Goal: Task Accomplishment & Management: Manage account settings

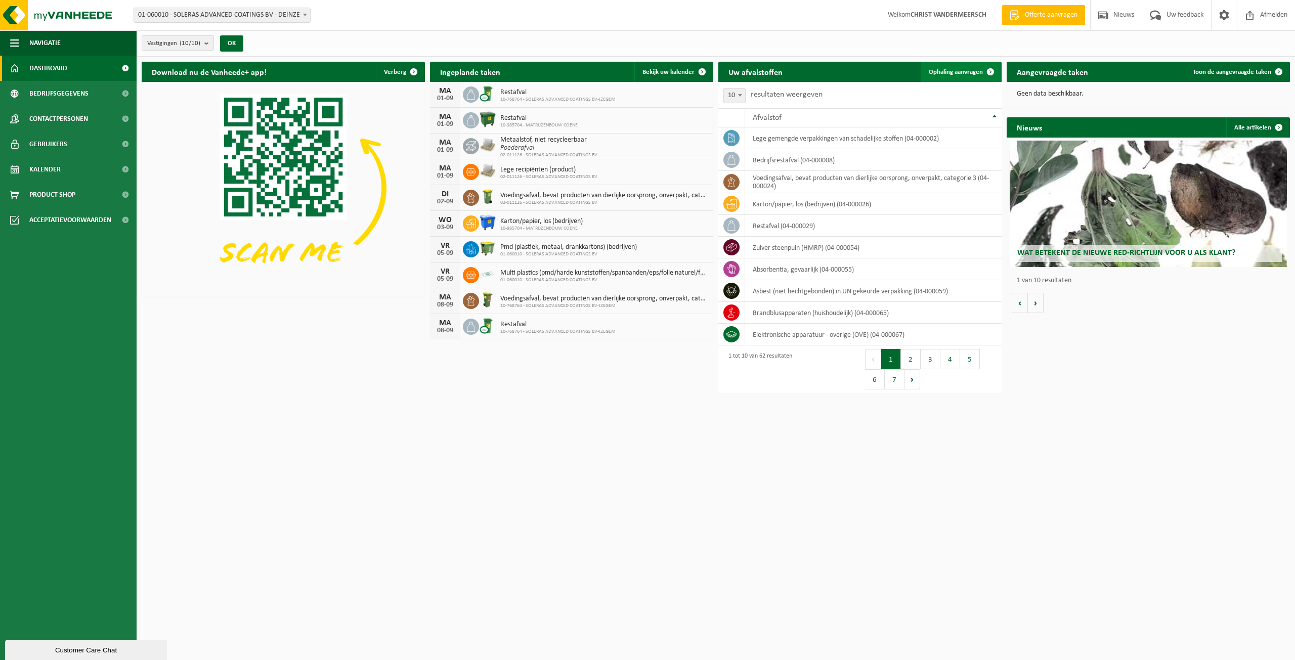
click at [954, 73] on span "Ophaling aanvragen" at bounding box center [956, 72] width 54 height 7
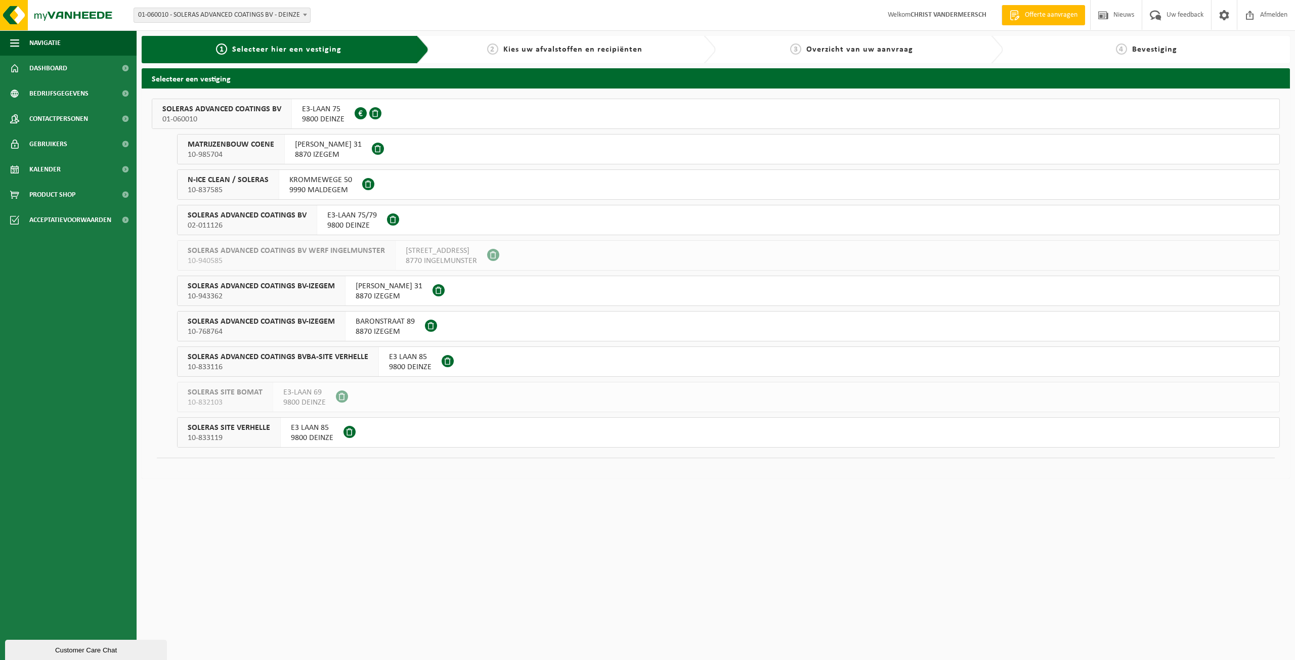
click at [445, 294] on span at bounding box center [438, 290] width 12 height 12
click at [425, 326] on span at bounding box center [431, 326] width 12 height 12
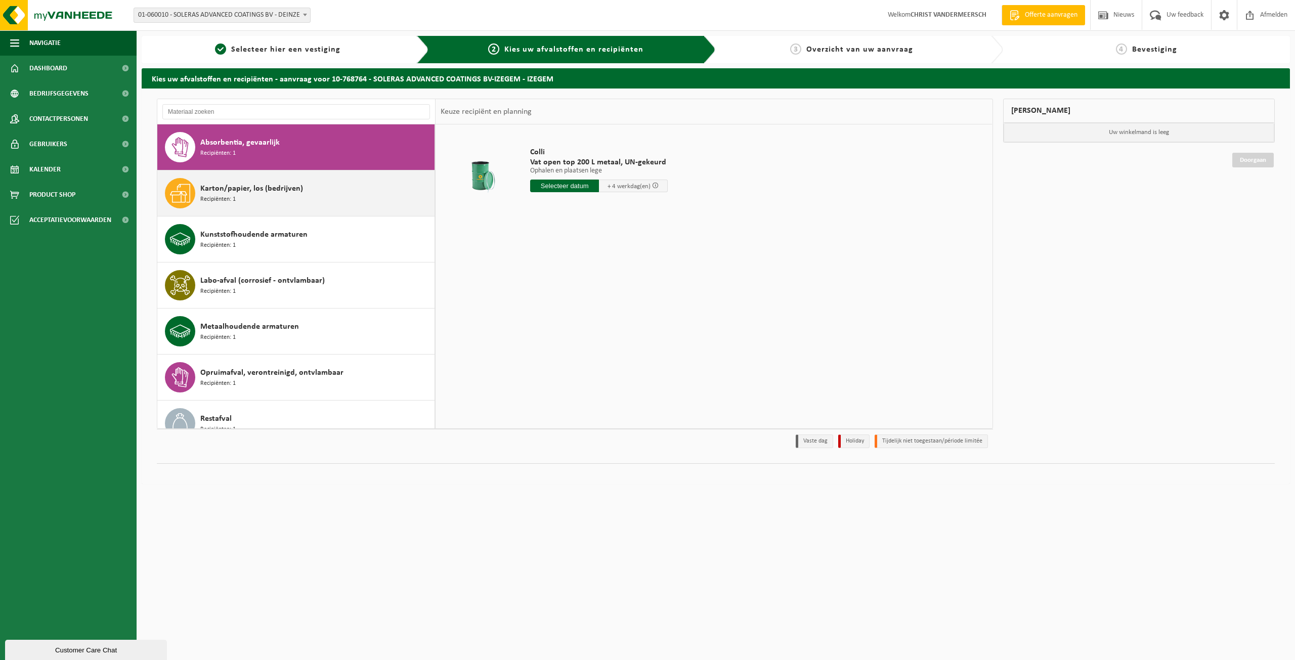
click at [279, 199] on div "Karton/papier, los (bedrijven) Recipiënten: 1" at bounding box center [316, 193] width 232 height 30
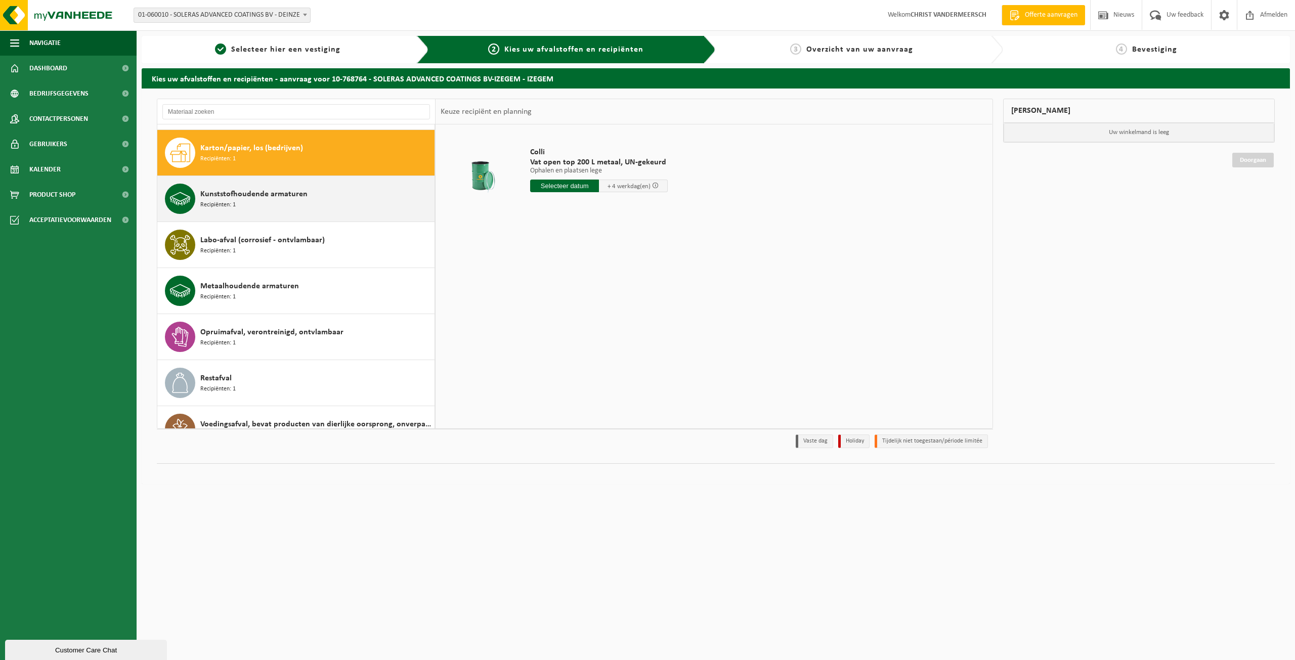
scroll to position [46, 0]
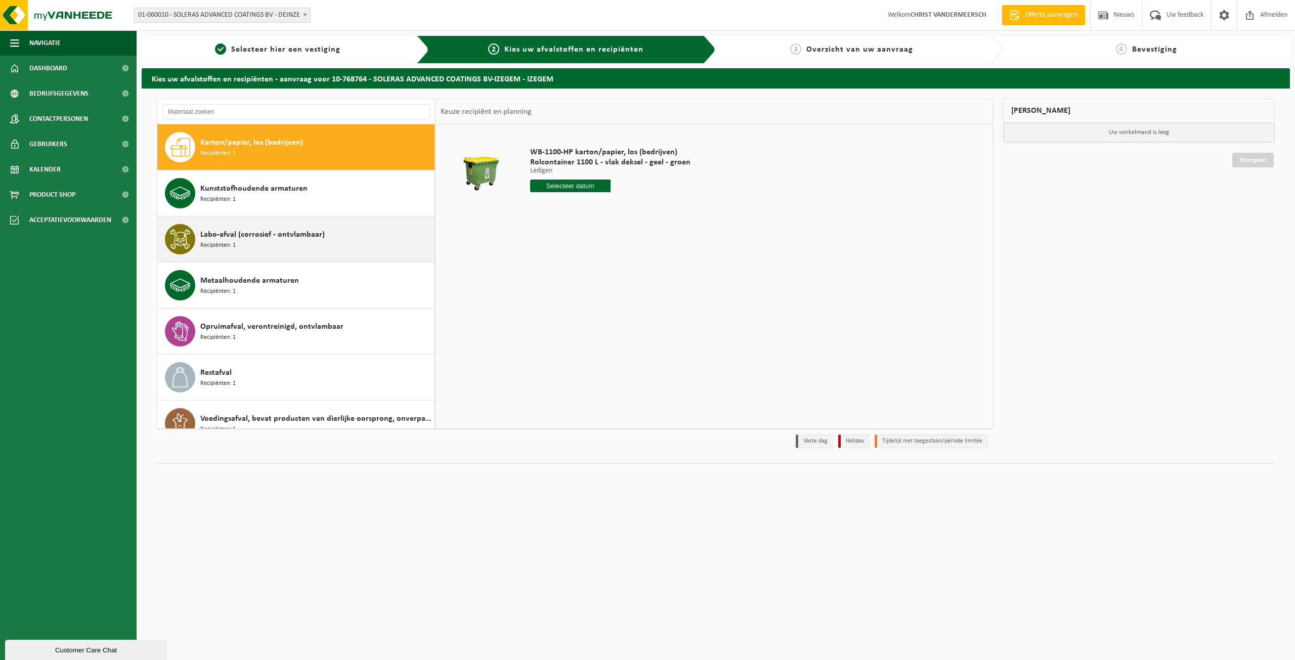
click at [273, 244] on div "Labo-afval (corrosief - ontvlambaar) Recipiënten: 1" at bounding box center [316, 239] width 232 height 30
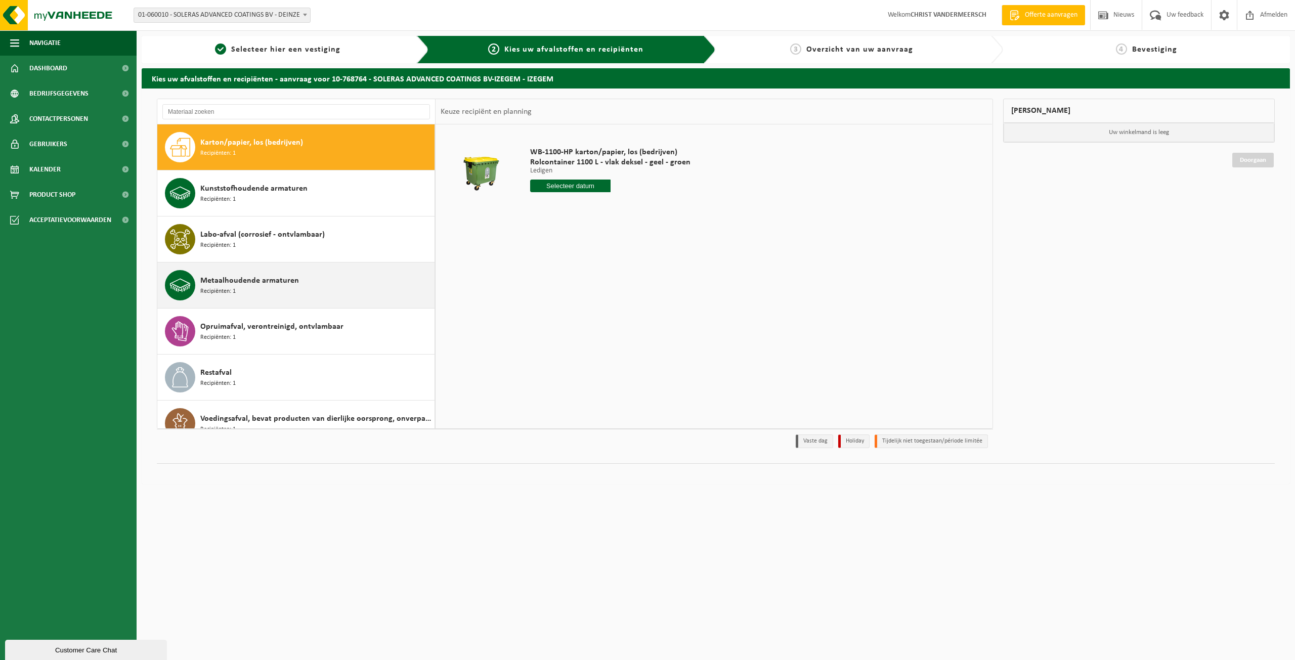
scroll to position [64, 0]
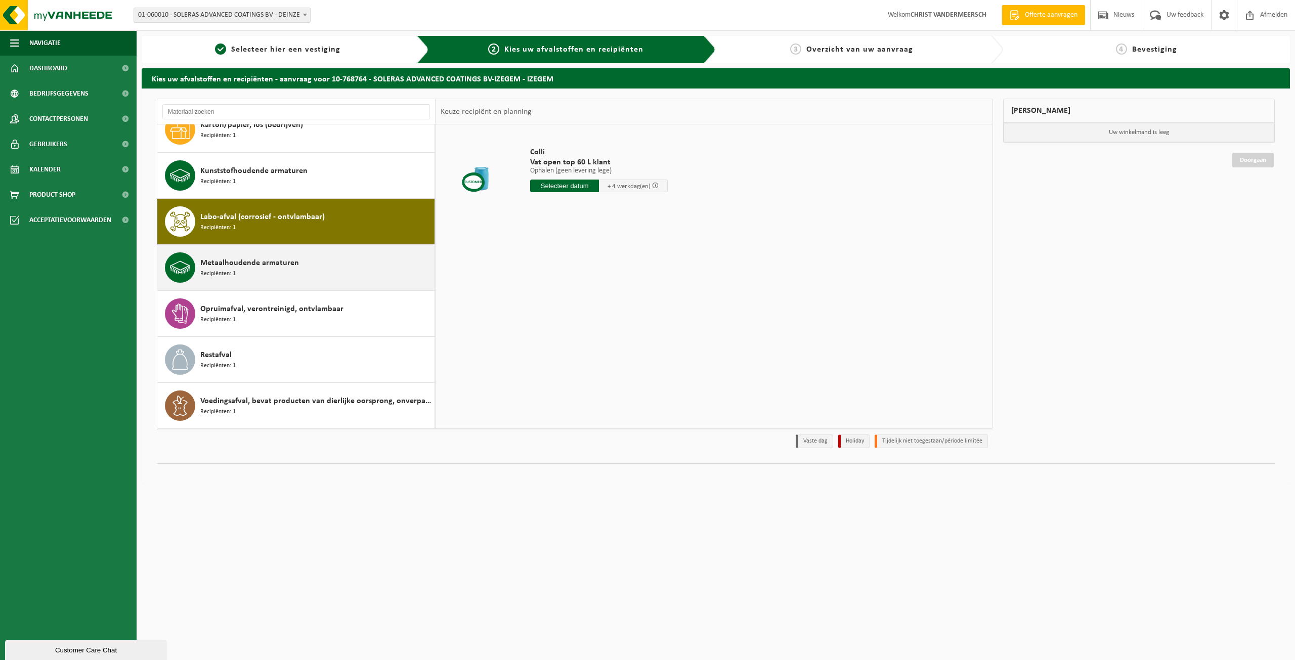
click at [289, 274] on div "Metaalhoudende armaturen Recipiënten: 1" at bounding box center [316, 267] width 232 height 30
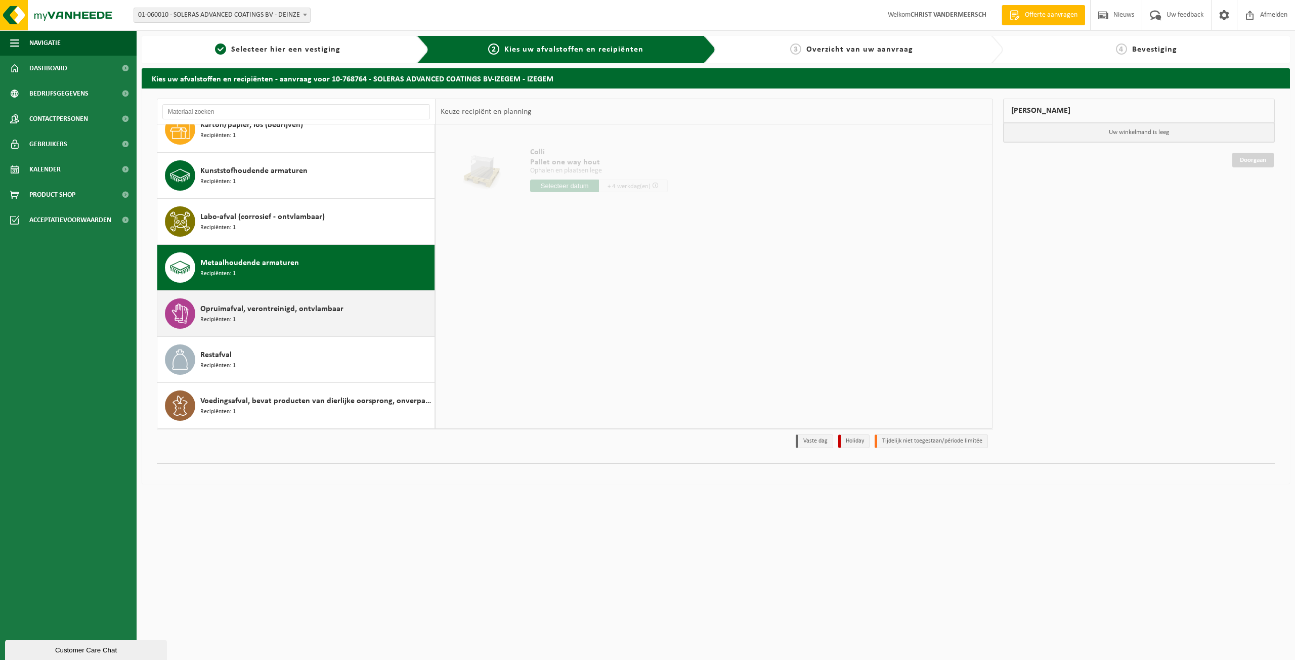
click at [293, 311] on span "Opruimafval, verontreinigd, ontvlambaar" at bounding box center [271, 309] width 143 height 12
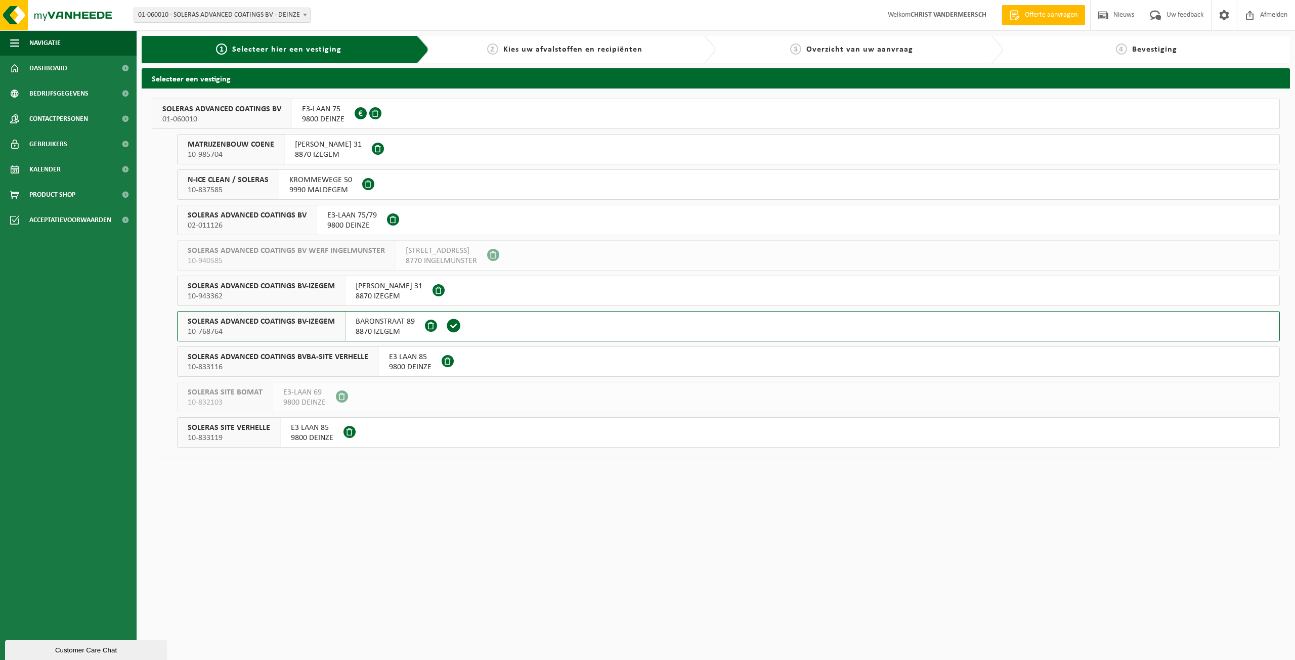
click at [258, 294] on span "10-943362" at bounding box center [261, 296] width 147 height 10
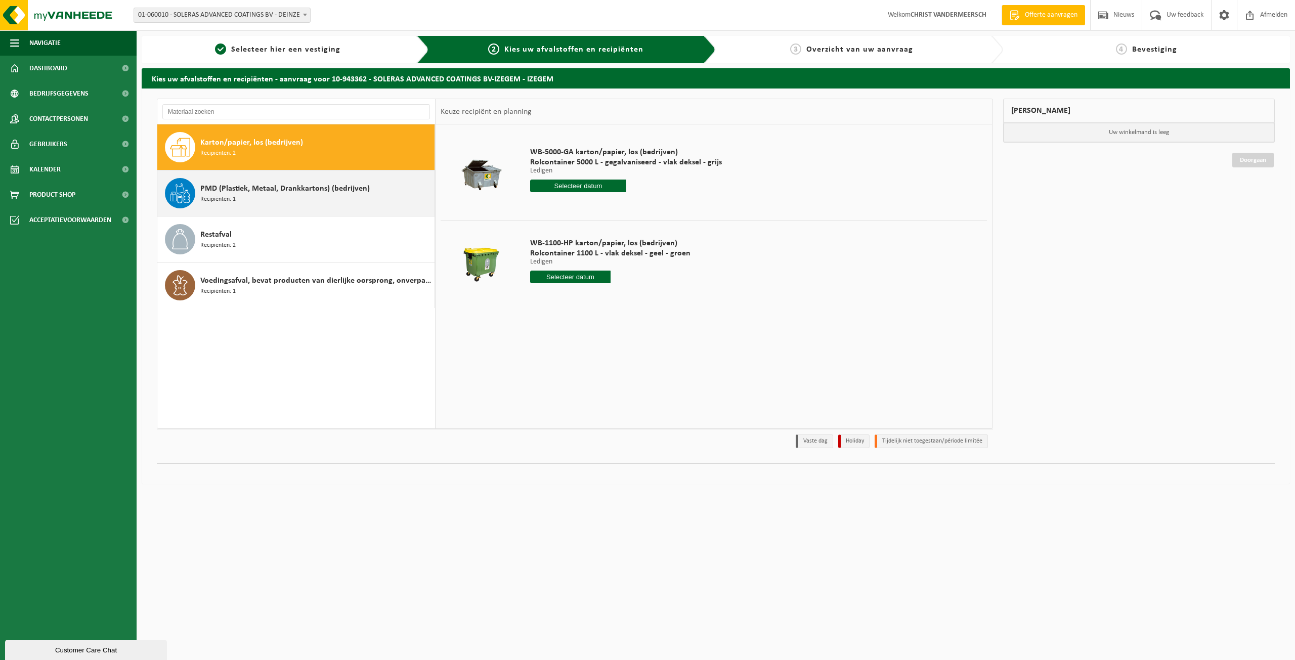
click at [308, 192] on span "PMD (Plastiek, Metaal, Drankkartons) (bedrijven)" at bounding box center [284, 189] width 169 height 12
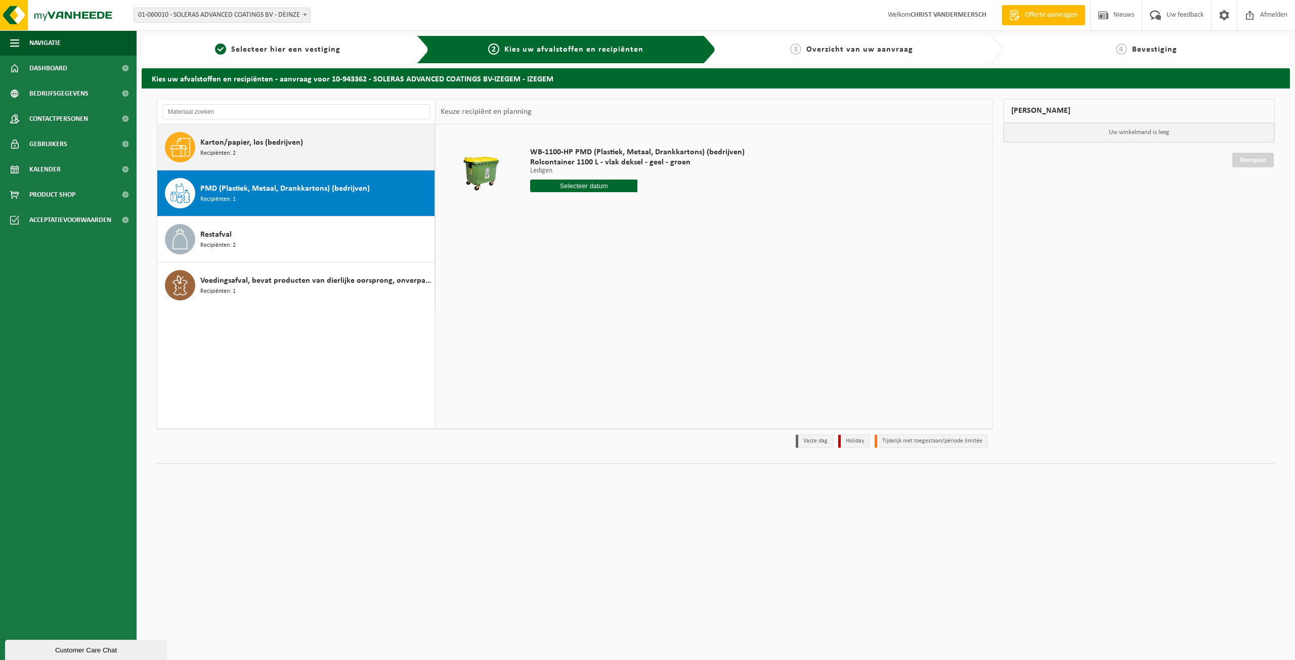
click at [301, 143] on div "Karton/papier, los (bedrijven) Recipiënten: 2" at bounding box center [316, 147] width 232 height 30
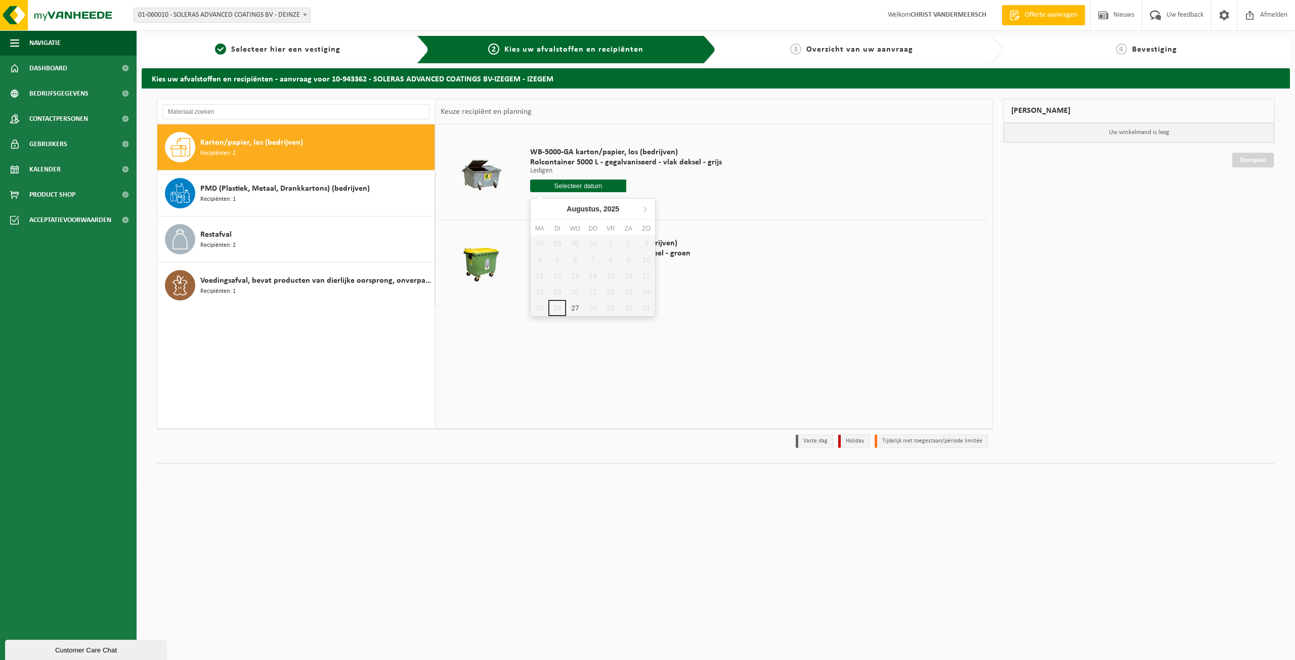
click at [592, 182] on input "text" at bounding box center [578, 186] width 96 height 13
click at [572, 312] on div "27" at bounding box center [575, 308] width 18 height 16
type input "Van 2025-08-27"
type input "2025-08-27"
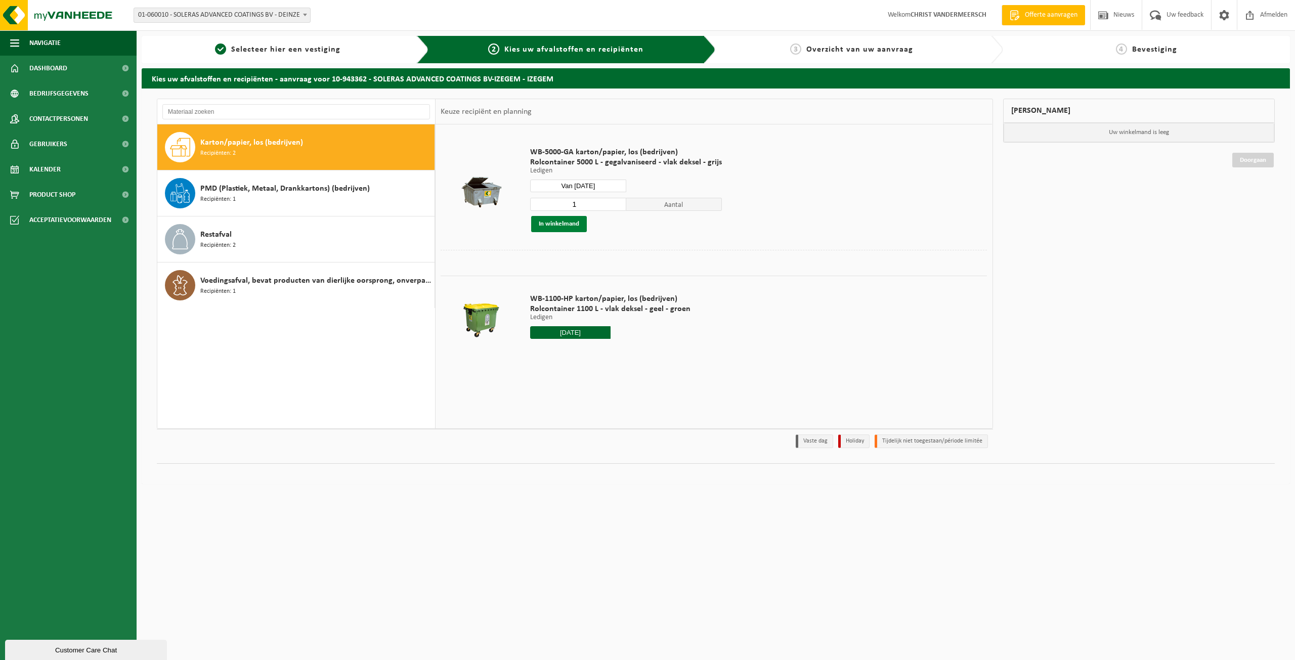
click at [560, 224] on button "In winkelmand" at bounding box center [559, 224] width 56 height 16
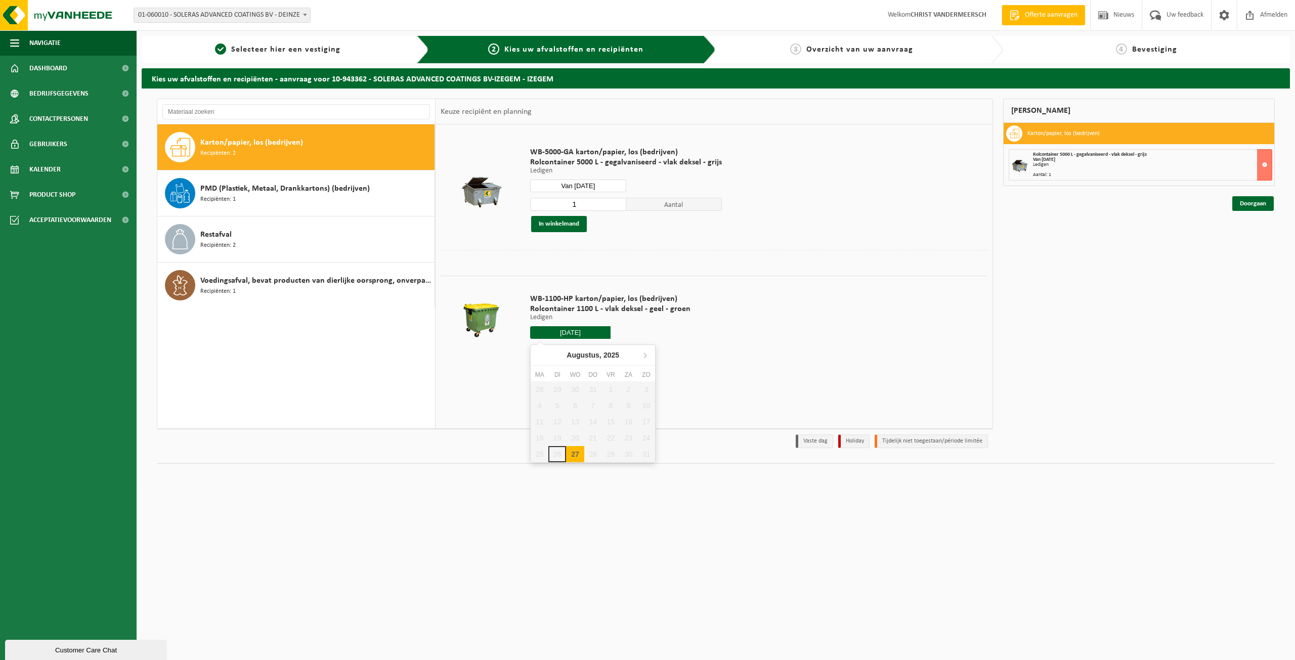
click at [569, 333] on input "2025-08-27" at bounding box center [570, 332] width 80 height 13
click at [574, 452] on div "28 29 30 31 1 2 3 4 5 6 7 8 9 10 11 12 13 14 15 16 17 18 19 20 21 22 23 24 25 2…" at bounding box center [593, 421] width 124 height 81
click at [800, 391] on div "WB-5000-GA karton/papier, los (bedrijven) Rolcontainer 5000 L - gegalvaniseerd …" at bounding box center [713, 275] width 556 height 303
click at [576, 332] on input "2025-08-27" at bounding box center [570, 332] width 80 height 13
click at [724, 330] on td "WB-1100-HP karton/papier, los (bedrijven) Rolcontainer 1100 L - vlak deksel - g…" at bounding box center [754, 319] width 464 height 86
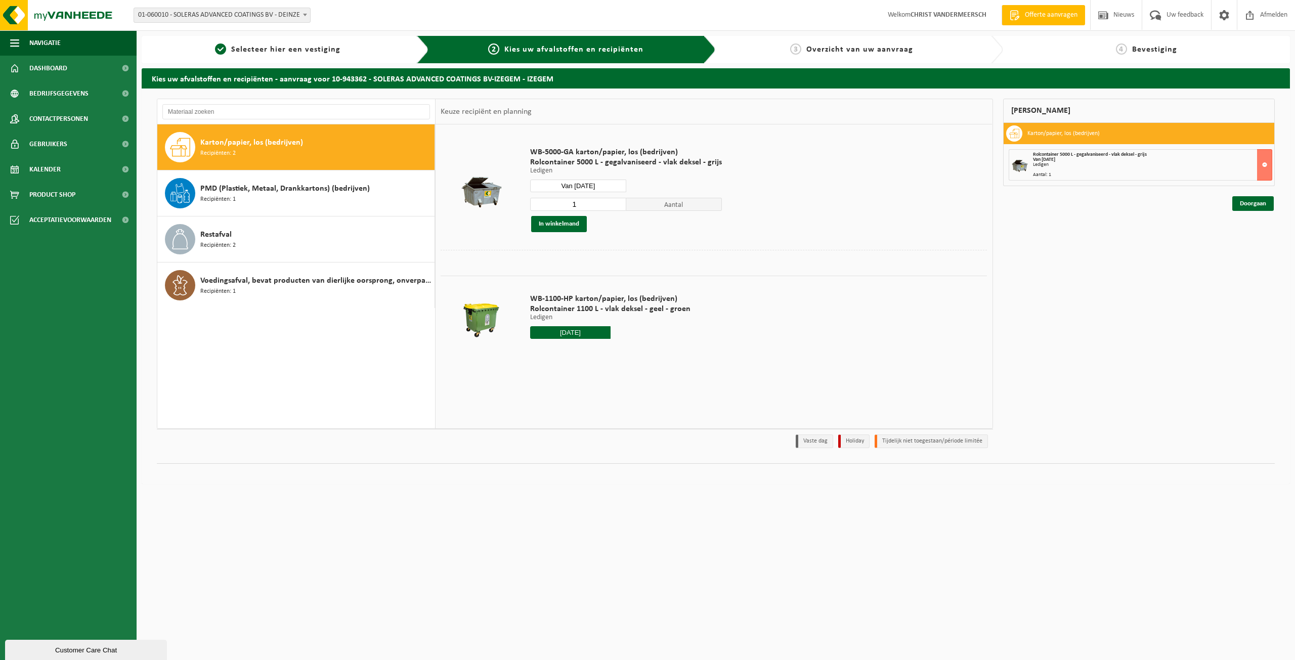
click at [575, 334] on input "2025-08-27" at bounding box center [570, 332] width 80 height 13
click at [749, 314] on td "WB-1100-HP karton/papier, los (bedrijven) Rolcontainer 1100 L - vlak deksel - g…" at bounding box center [754, 319] width 464 height 86
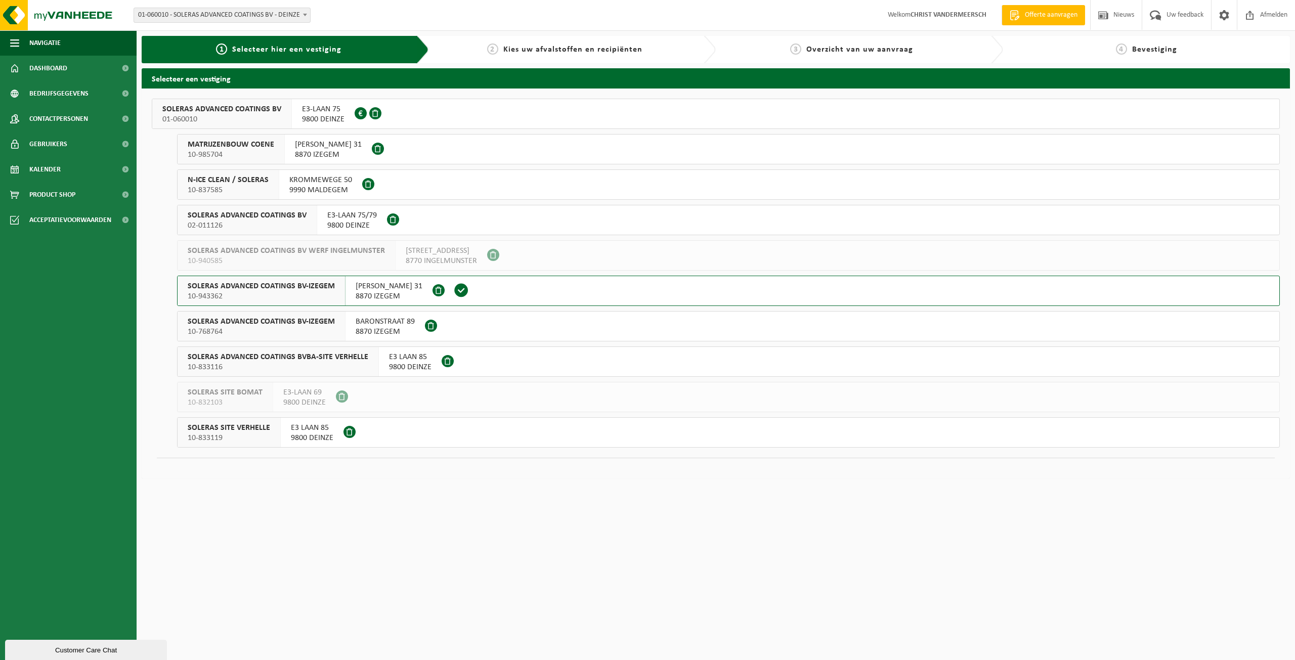
click at [397, 293] on span "8870 IZEGEM" at bounding box center [389, 296] width 67 height 10
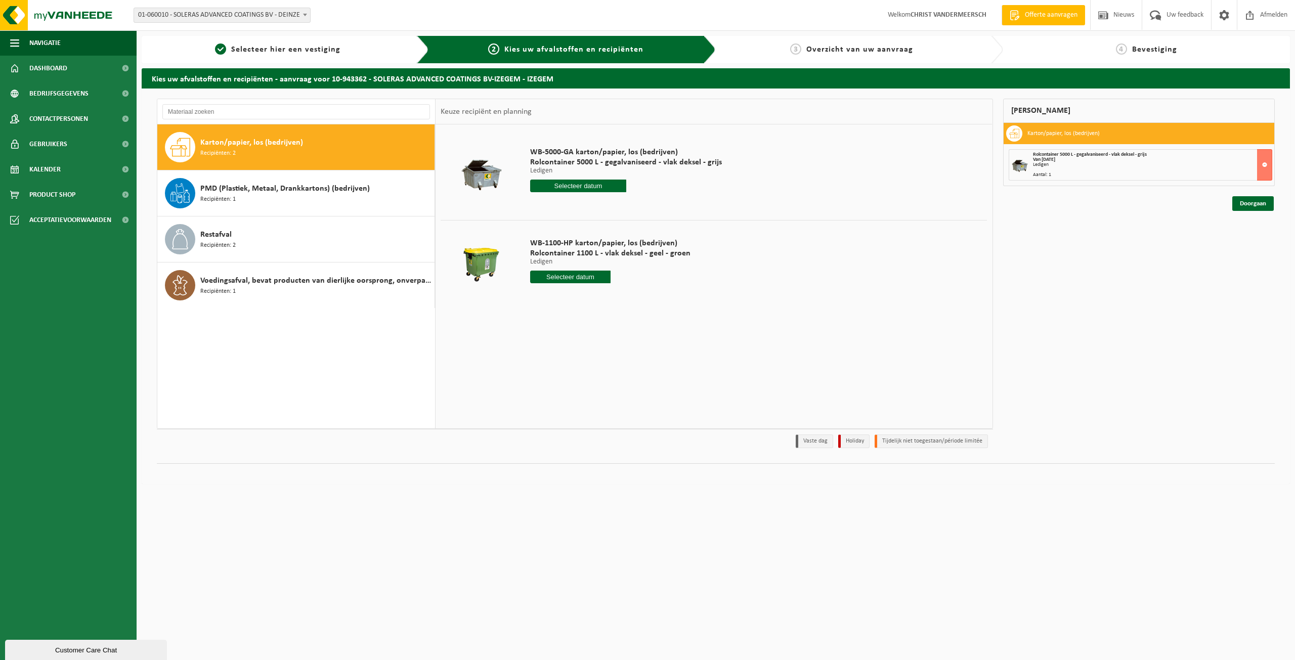
click at [561, 280] on input "text" at bounding box center [570, 277] width 80 height 13
click at [576, 338] on div "3" at bounding box center [575, 334] width 18 height 16
type input "Van 2025-09-03"
type input "2025-09-03"
click at [564, 318] on button "In winkelmand" at bounding box center [559, 315] width 56 height 16
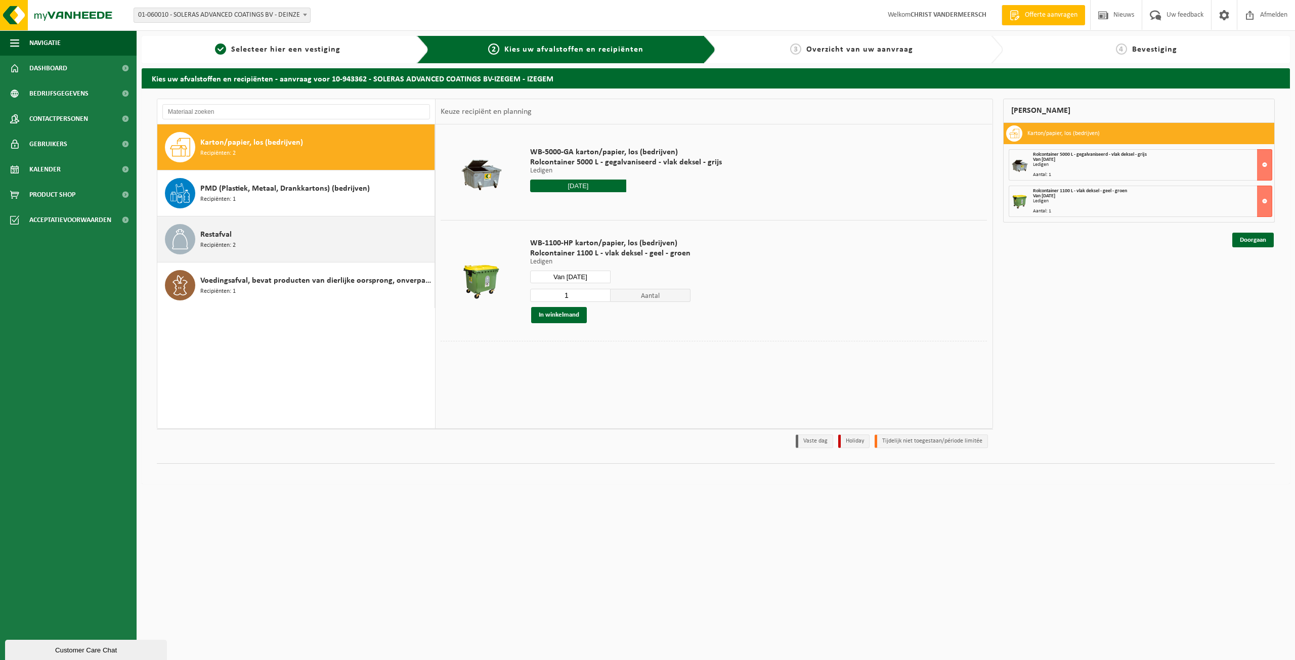
click at [246, 241] on div "Restafval Recipiënten: 2" at bounding box center [316, 239] width 232 height 30
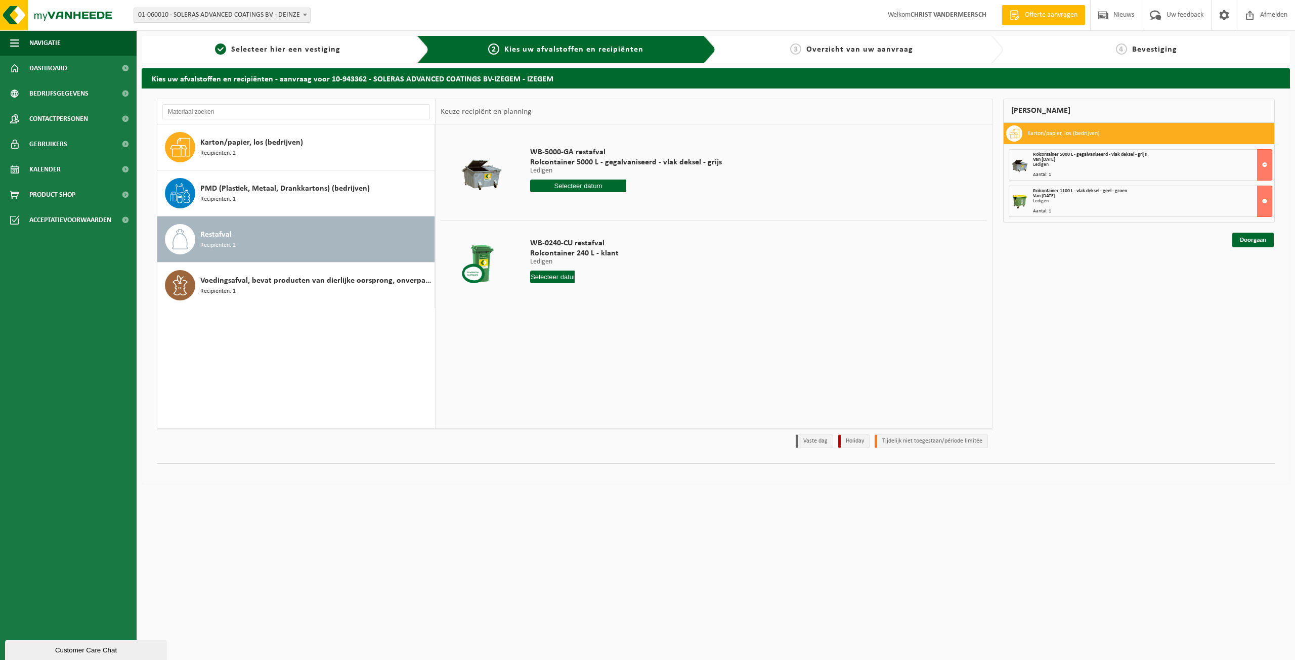
click at [589, 186] on input "text" at bounding box center [578, 186] width 96 height 13
click at [594, 308] on div "28" at bounding box center [593, 308] width 18 height 16
type input "Van 2025-08-28"
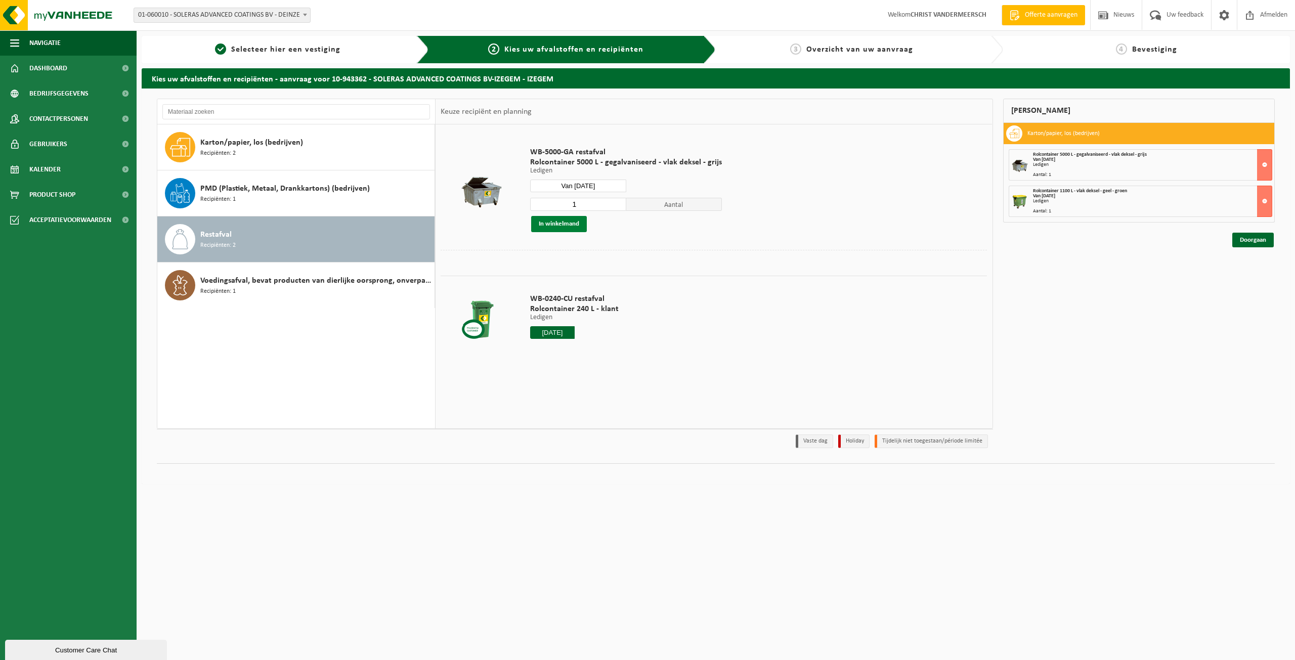
click at [563, 227] on button "In winkelmand" at bounding box center [559, 224] width 56 height 16
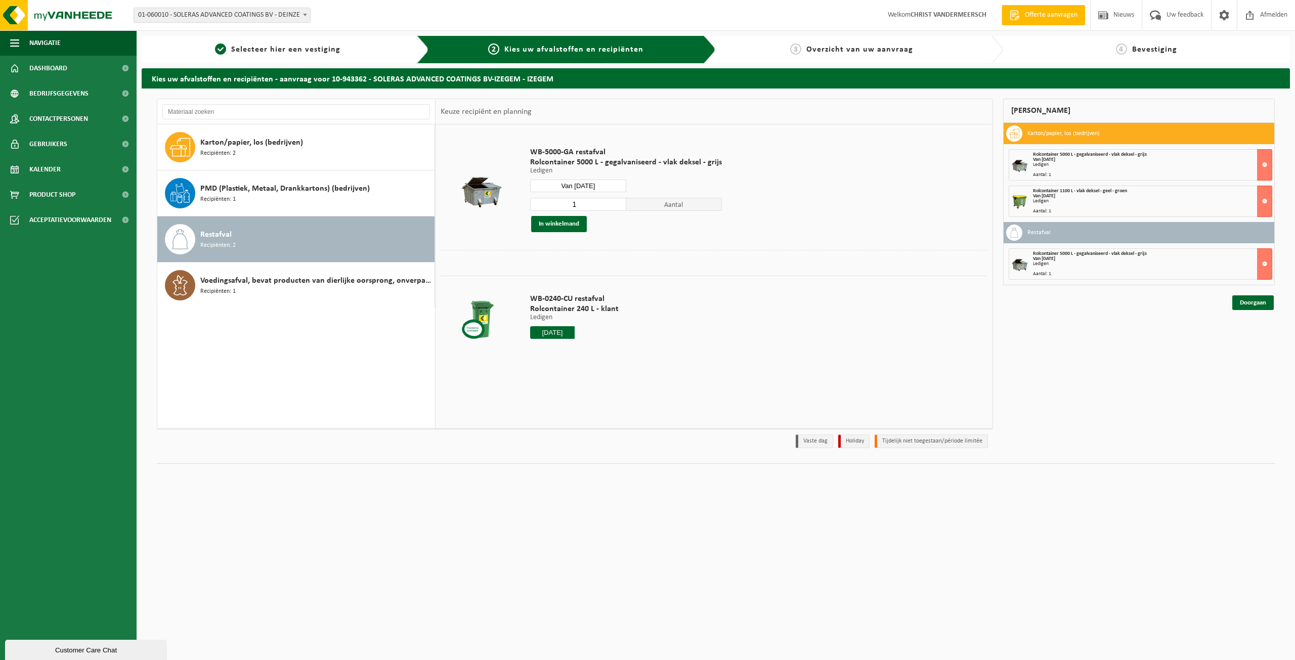
click at [556, 332] on input "2025-08-28" at bounding box center [552, 332] width 45 height 13
click at [590, 455] on div "28 29 30 31 1 2 3 4 5 6 7 8 9 10 11 12 13 14 15 16 17 18 19 20 21 22 23 24 25 2…" at bounding box center [593, 421] width 124 height 81
click at [645, 358] on icon at bounding box center [645, 355] width 3 height 5
click at [573, 391] on div "3" at bounding box center [575, 389] width 18 height 16
type input "Van 2025-09-03"
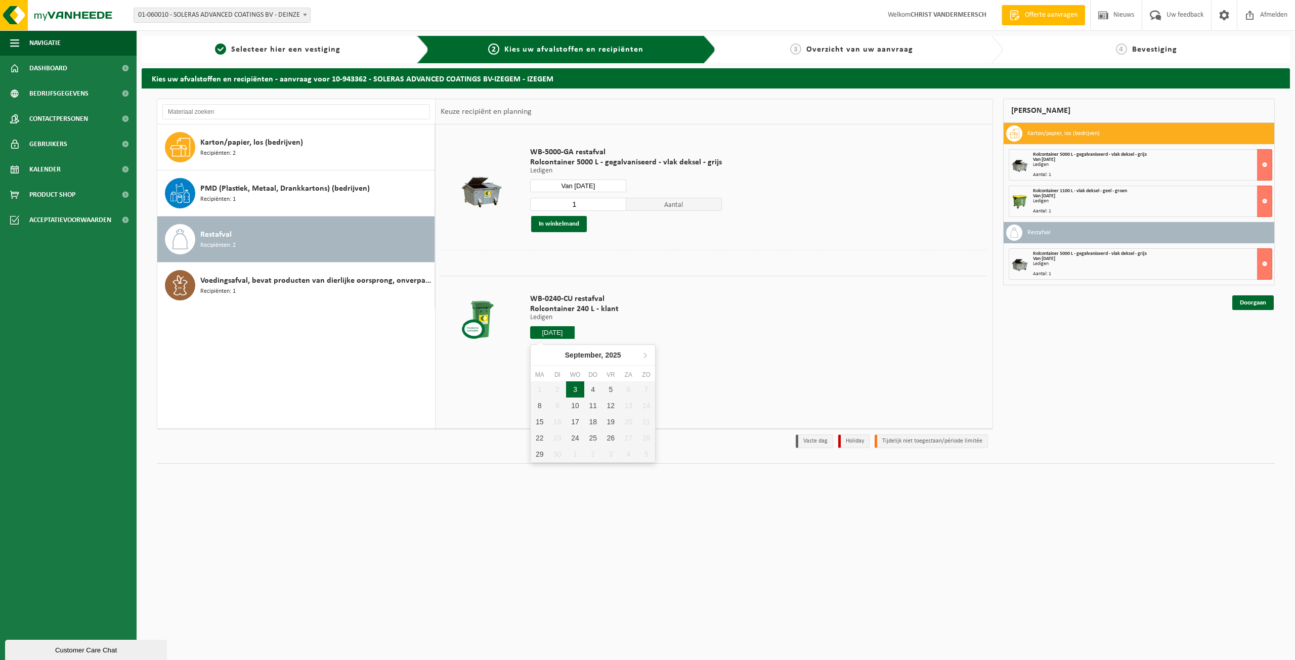
type input "2025-09-03"
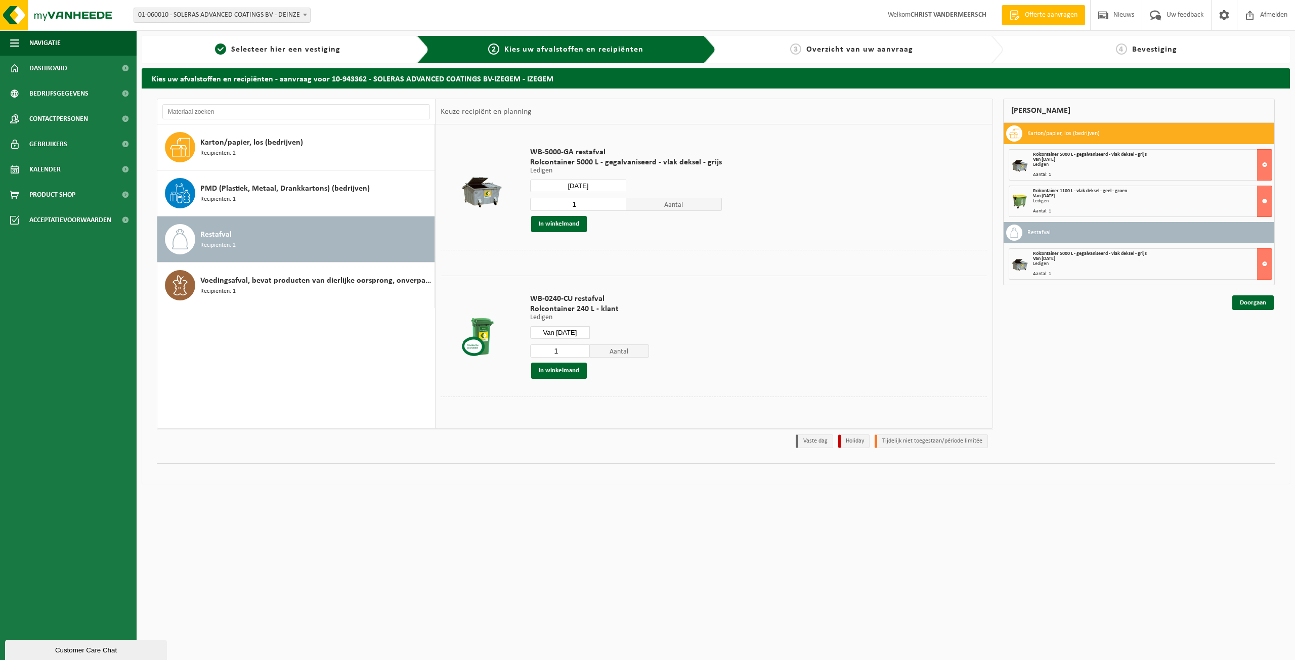
click at [581, 346] on input "1" at bounding box center [560, 350] width 60 height 13
click at [582, 354] on input "1" at bounding box center [560, 350] width 60 height 13
click at [582, 353] on input "1" at bounding box center [560, 350] width 60 height 13
click at [582, 347] on input "2" at bounding box center [560, 350] width 60 height 13
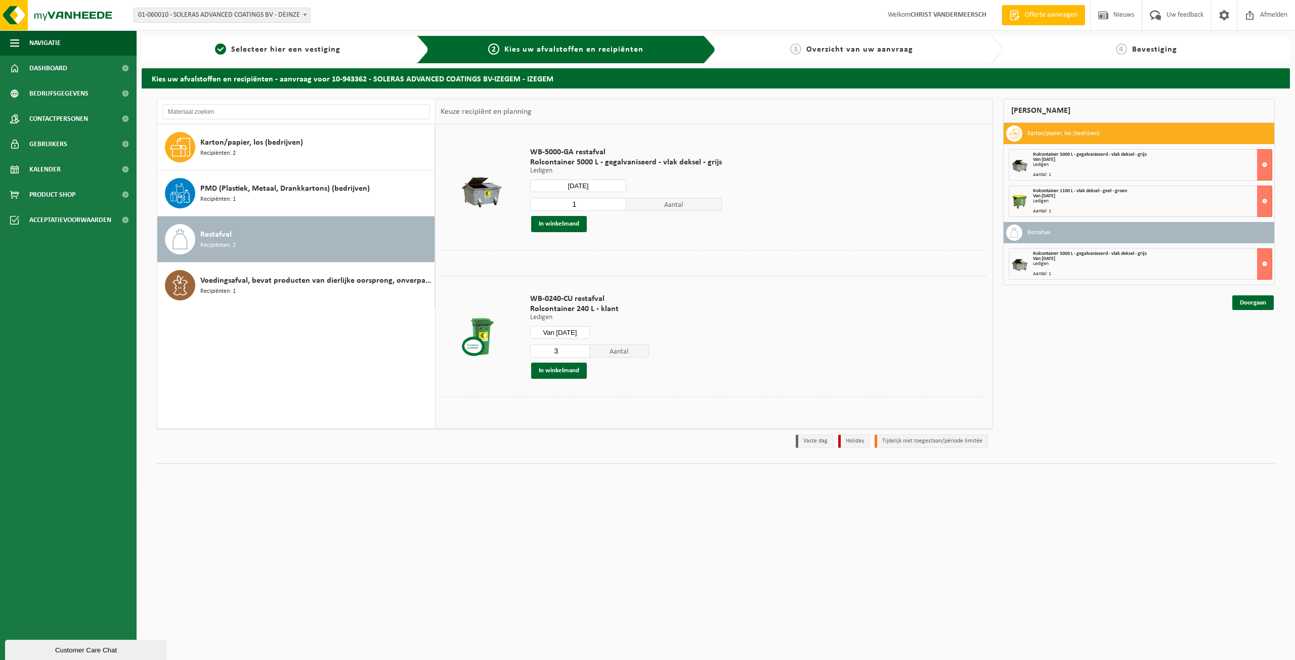
type input "3"
click at [582, 347] on input "3" at bounding box center [560, 350] width 60 height 13
click at [570, 370] on button "In winkelmand" at bounding box center [559, 371] width 56 height 16
click at [1258, 337] on link "Doorgaan" at bounding box center [1252, 339] width 41 height 15
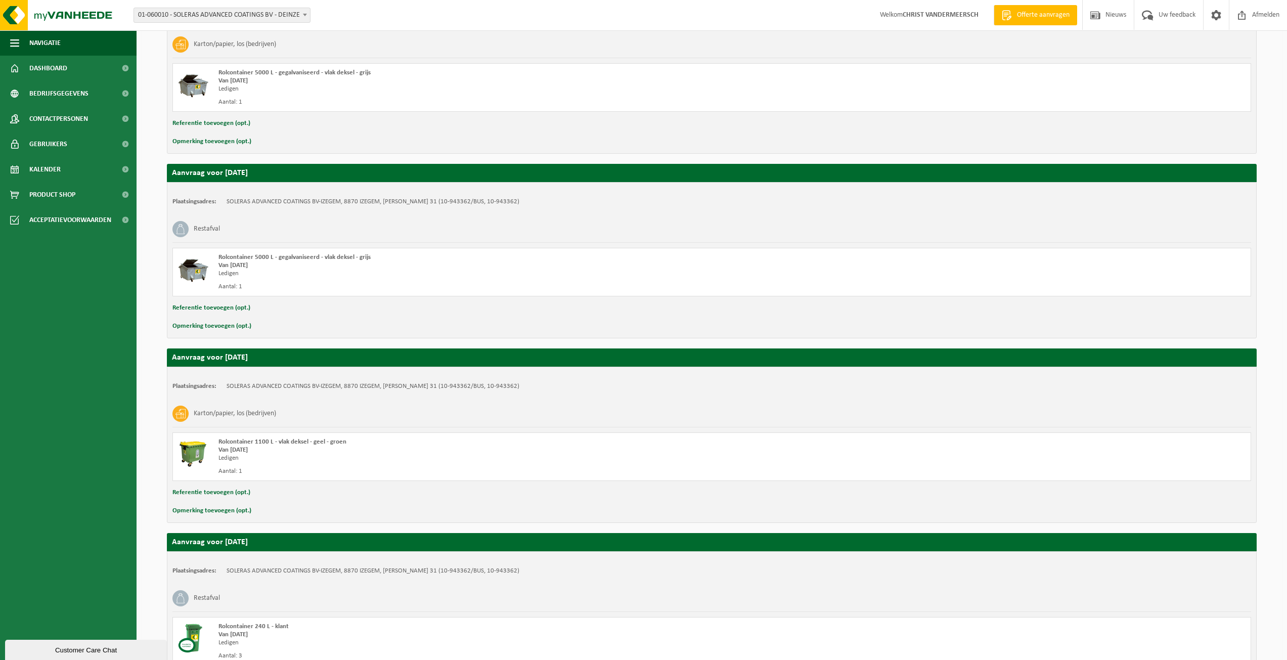
scroll to position [75, 0]
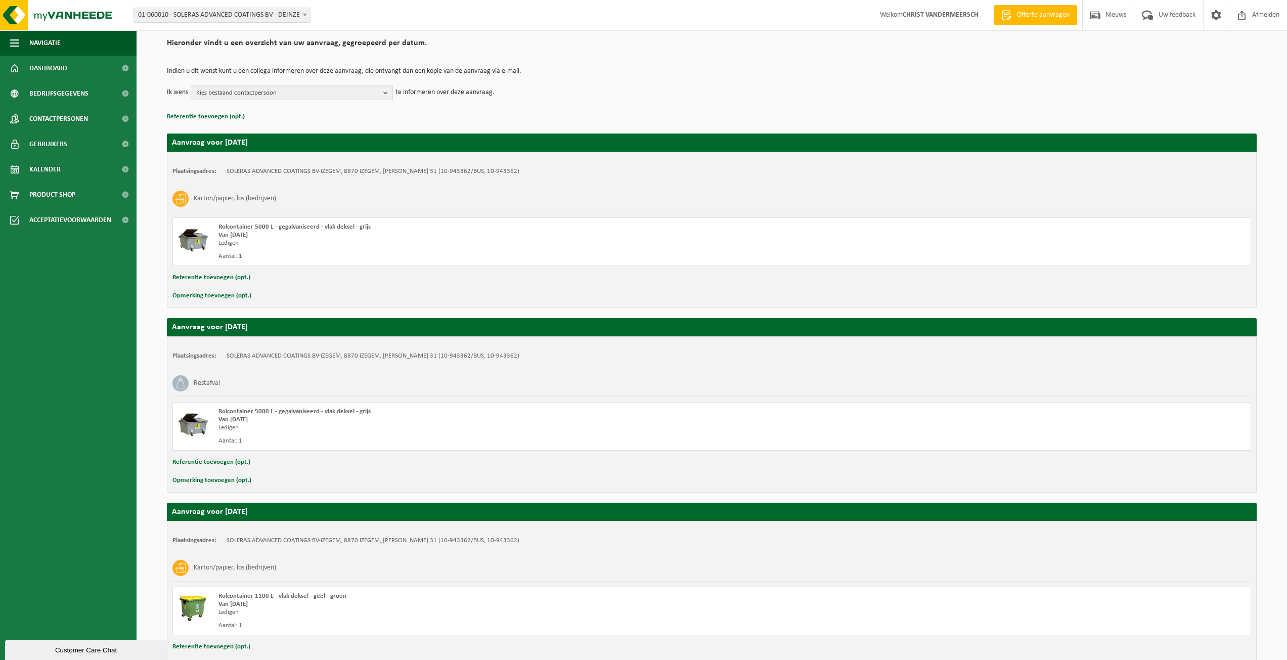
click at [384, 91] on b "button" at bounding box center [387, 92] width 9 height 14
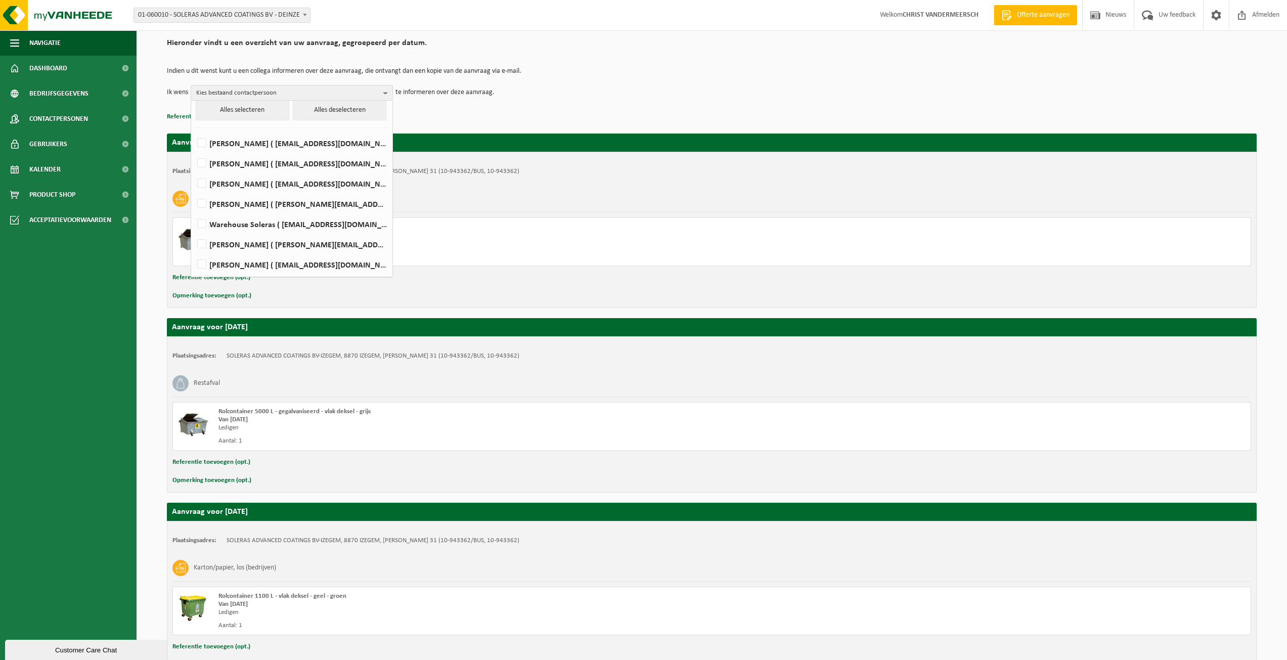
scroll to position [0, 0]
click at [742, 56] on div "Hieronder vindt u een overzicht van uw aanvraag, gegroepeerd per datum. Indien …" at bounding box center [712, 79] width 1090 height 90
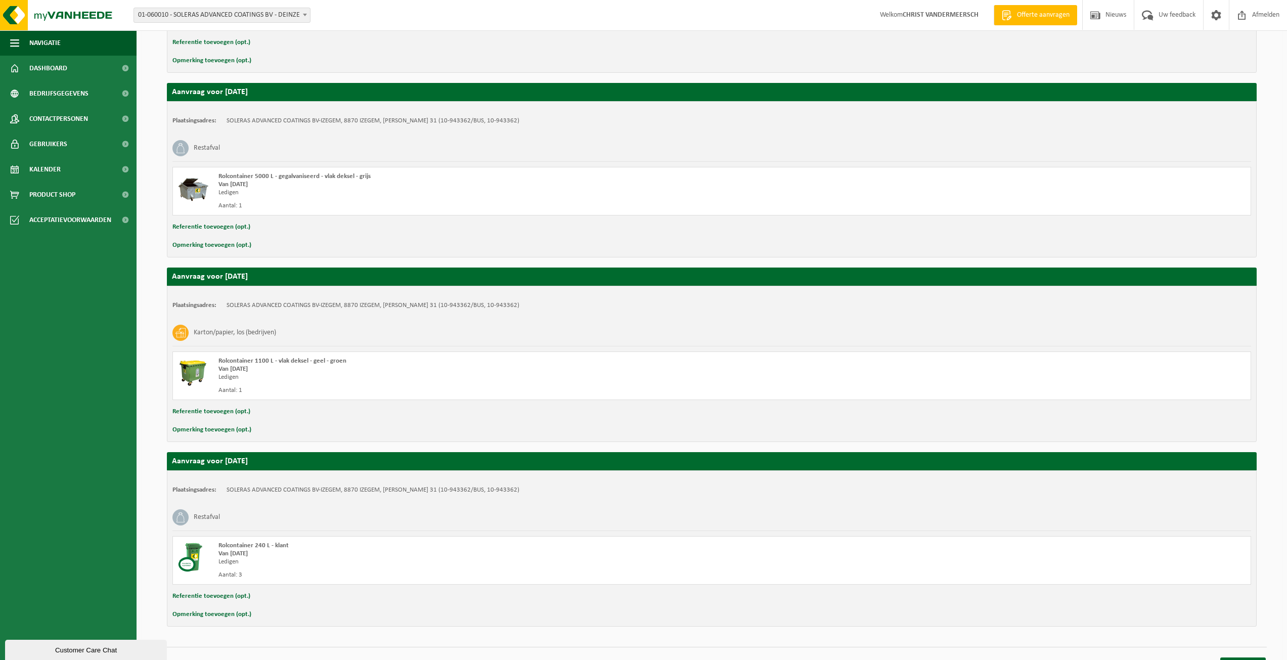
scroll to position [328, 0]
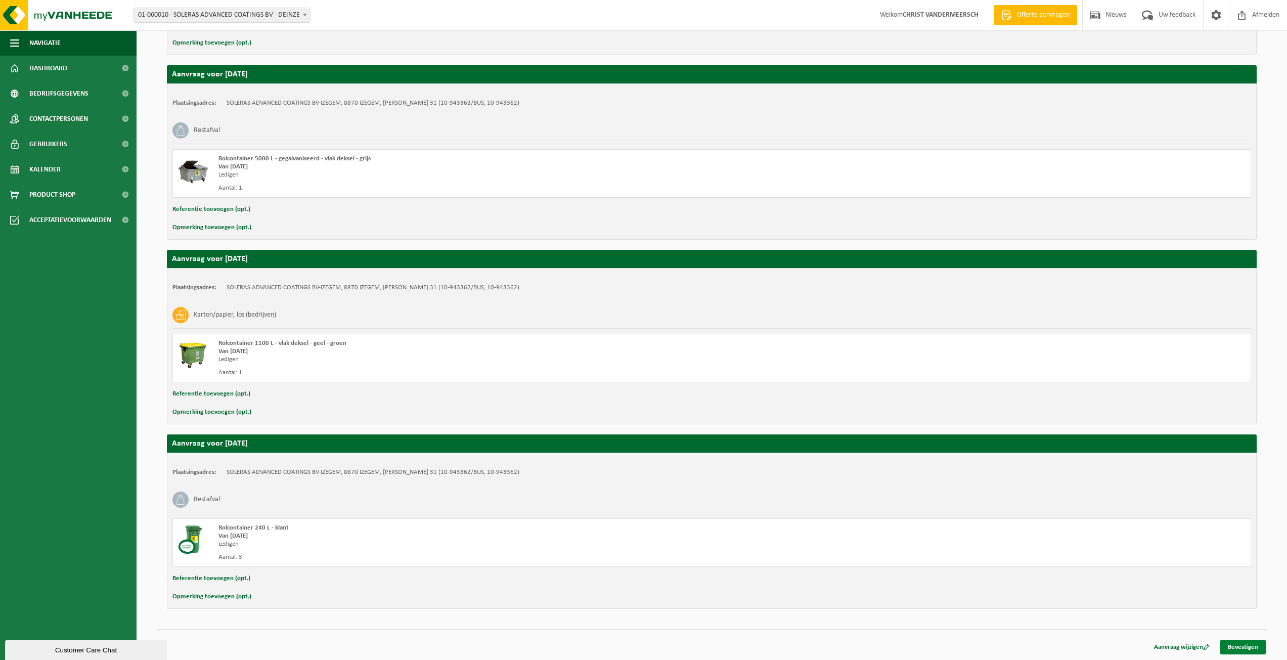
click at [1248, 647] on link "Bevestigen" at bounding box center [1244, 647] width 46 height 15
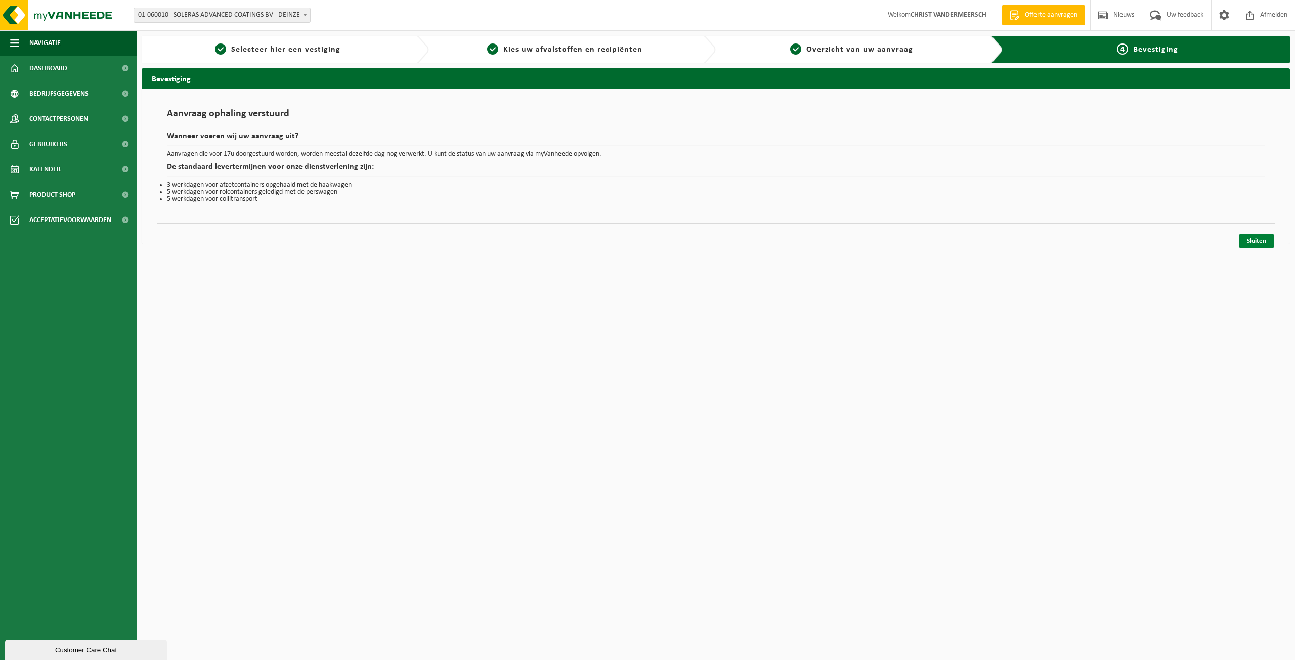
click at [1261, 241] on link "Sluiten" at bounding box center [1256, 241] width 34 height 15
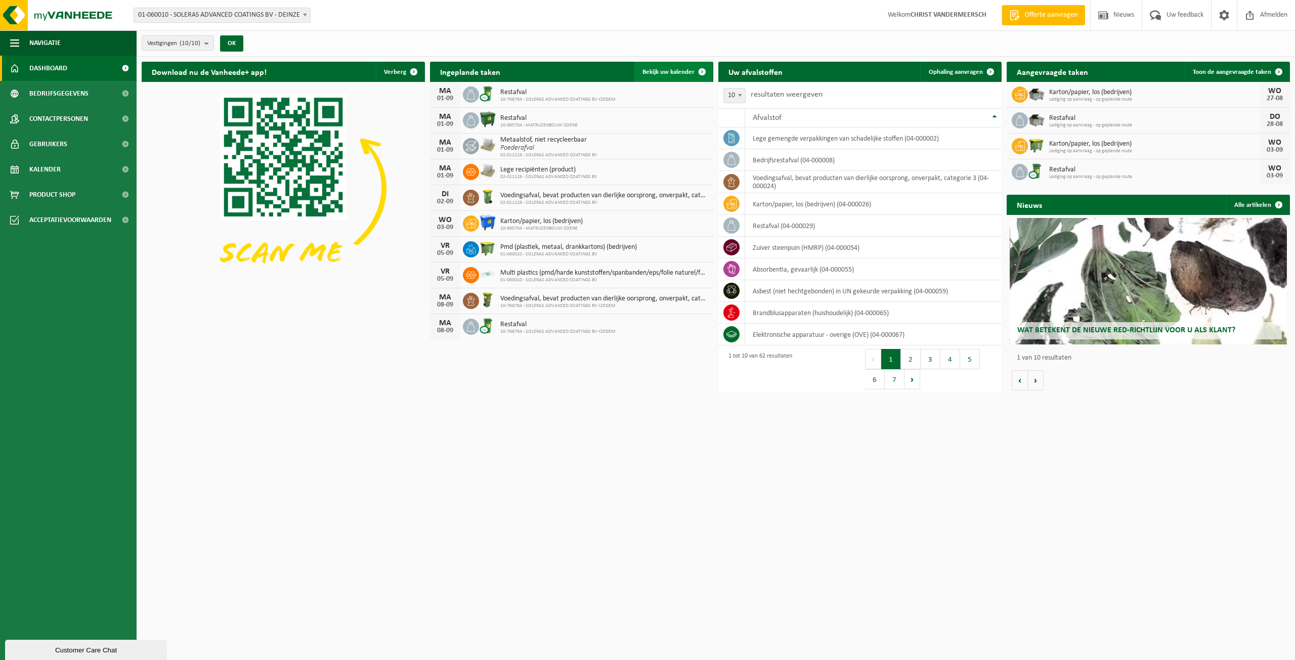
click at [666, 72] on span "Bekijk uw kalender" at bounding box center [668, 72] width 52 height 7
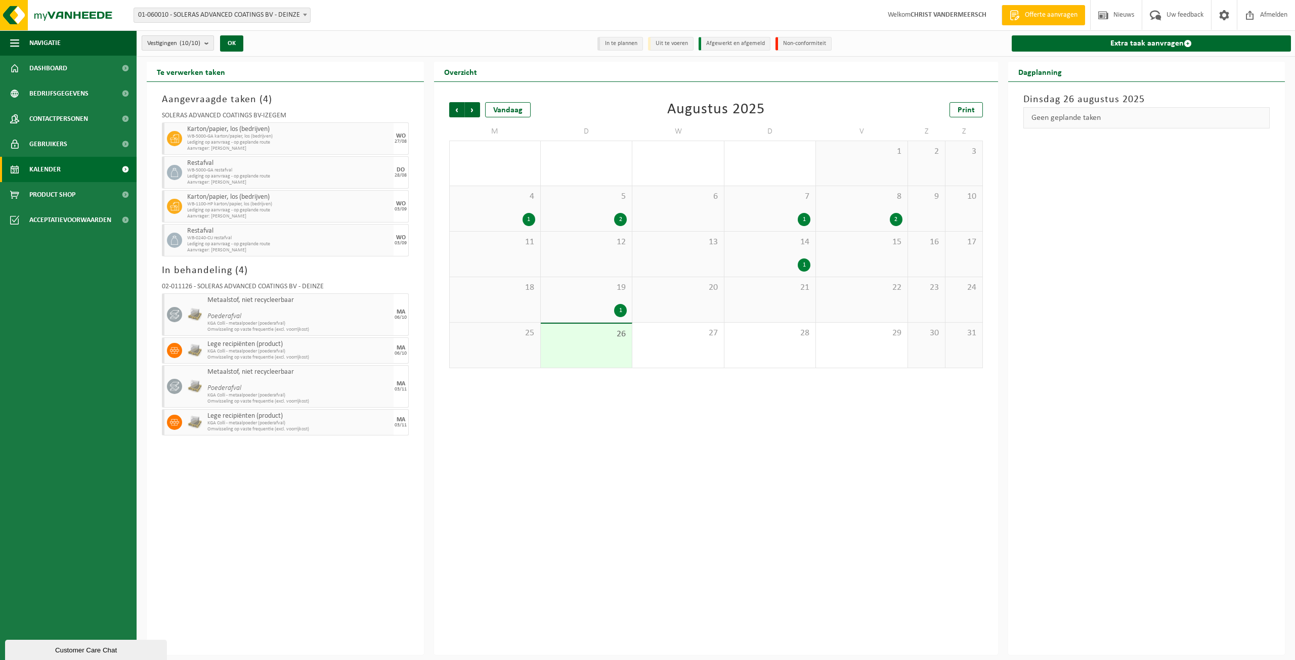
click at [208, 43] on b "submit" at bounding box center [208, 43] width 9 height 14
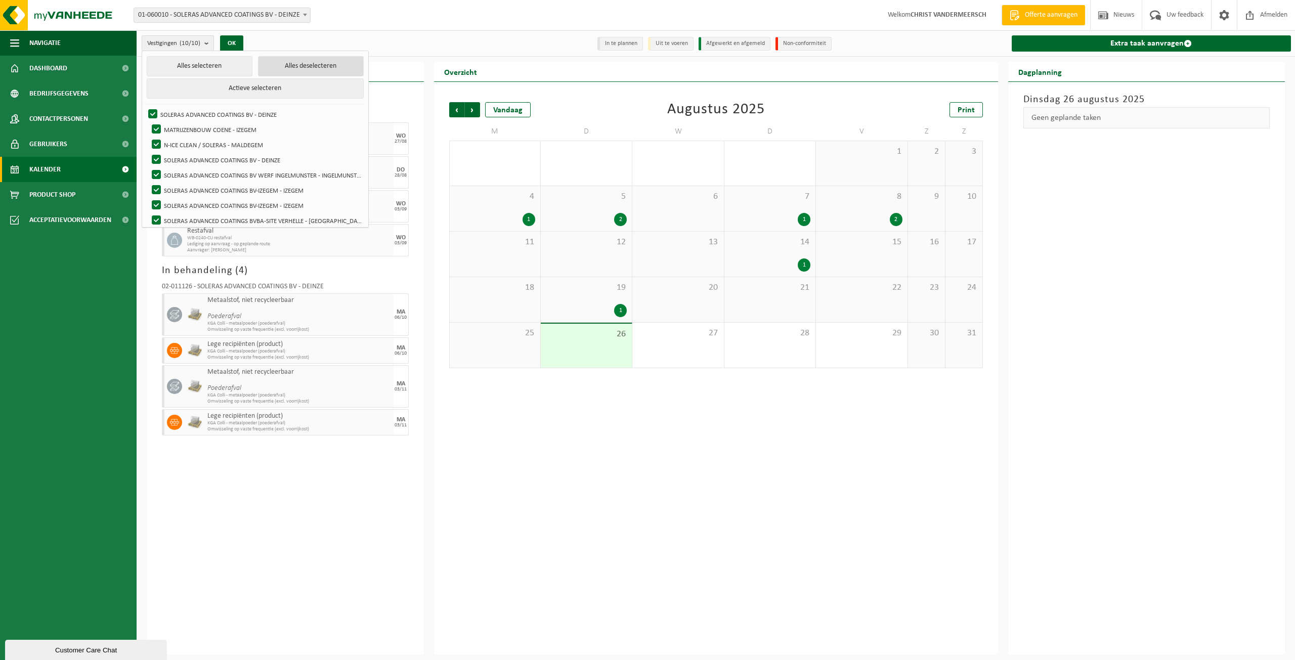
click at [300, 66] on button "Alles deselecteren" at bounding box center [310, 66] width 105 height 20
checkbox input "false"
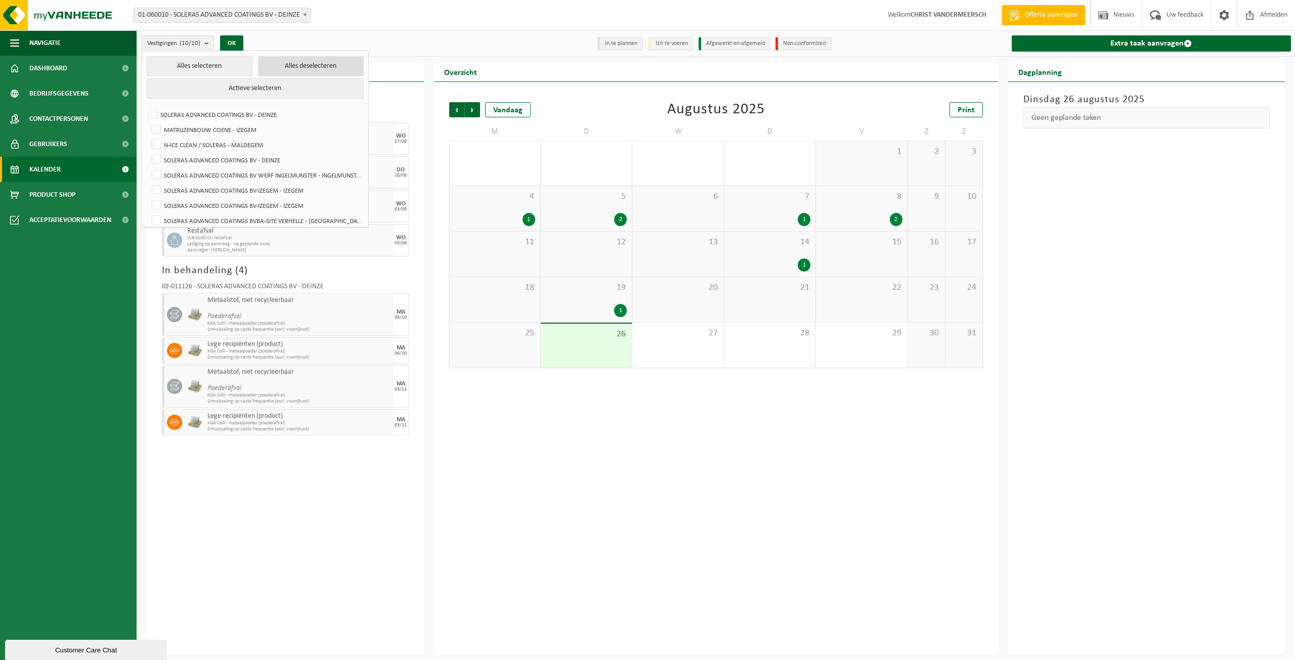
checkbox input "false"
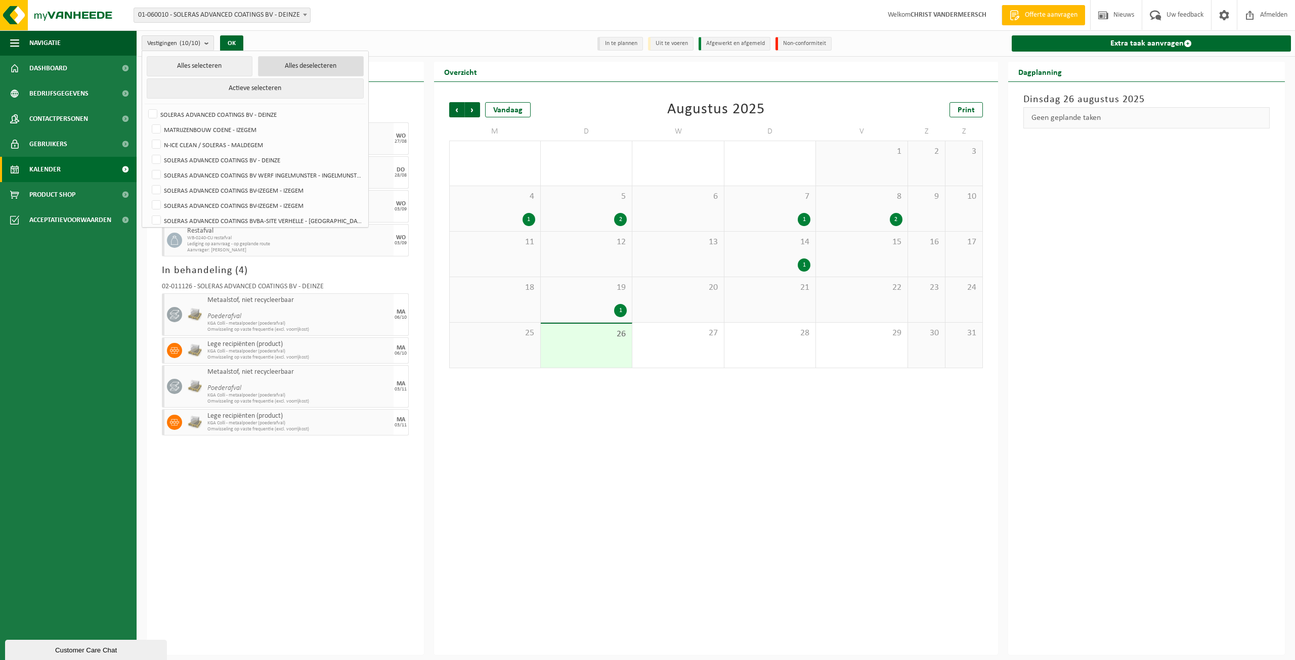
checkbox input "false"
click at [156, 127] on label "MATRIJZENBOUW COENE - IZEGEM" at bounding box center [256, 129] width 213 height 15
click at [148, 122] on input "MATRIJZENBOUW COENE - IZEGEM" at bounding box center [148, 121] width 1 height 1
checkbox input "true"
click at [232, 43] on button "OK" at bounding box center [227, 43] width 23 height 16
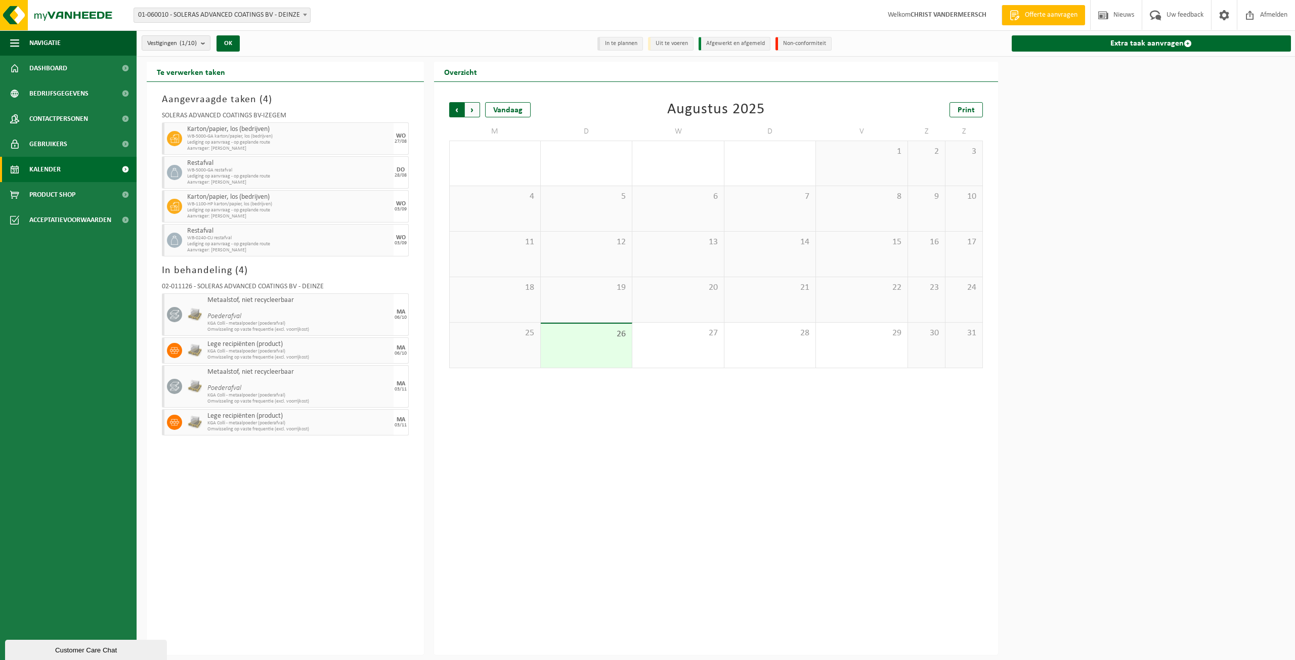
click at [472, 110] on span "Volgende" at bounding box center [472, 109] width 15 height 15
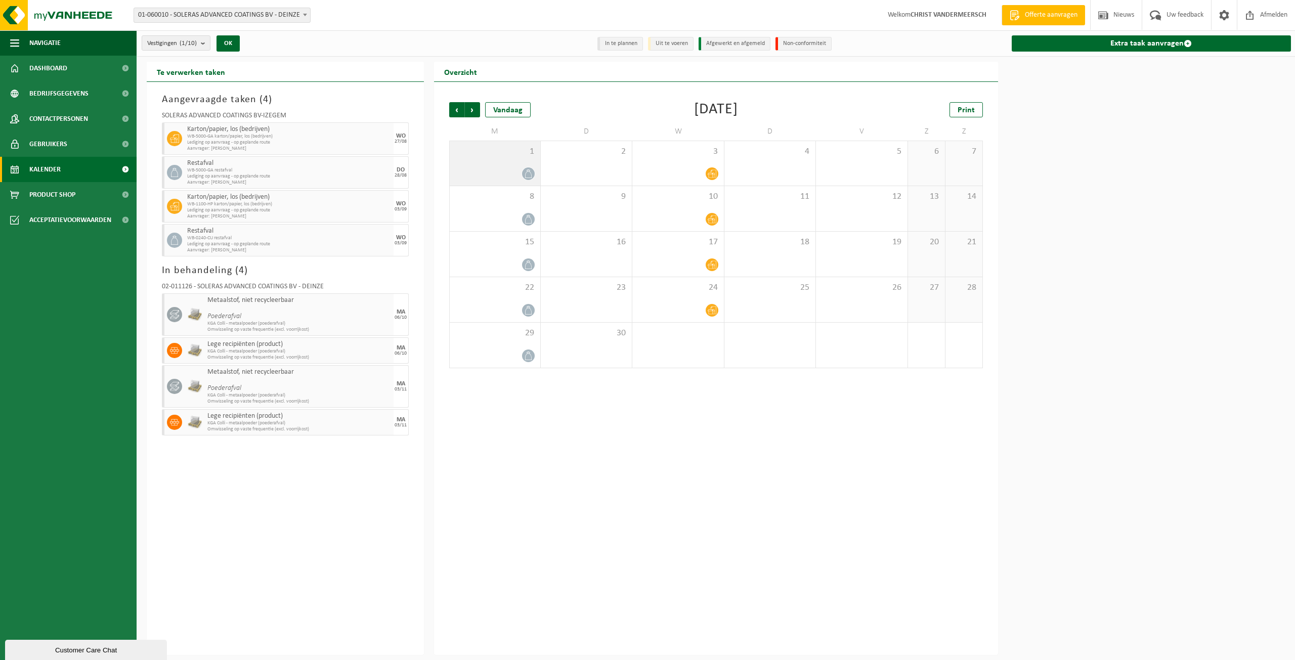
click at [515, 170] on div at bounding box center [495, 174] width 80 height 14
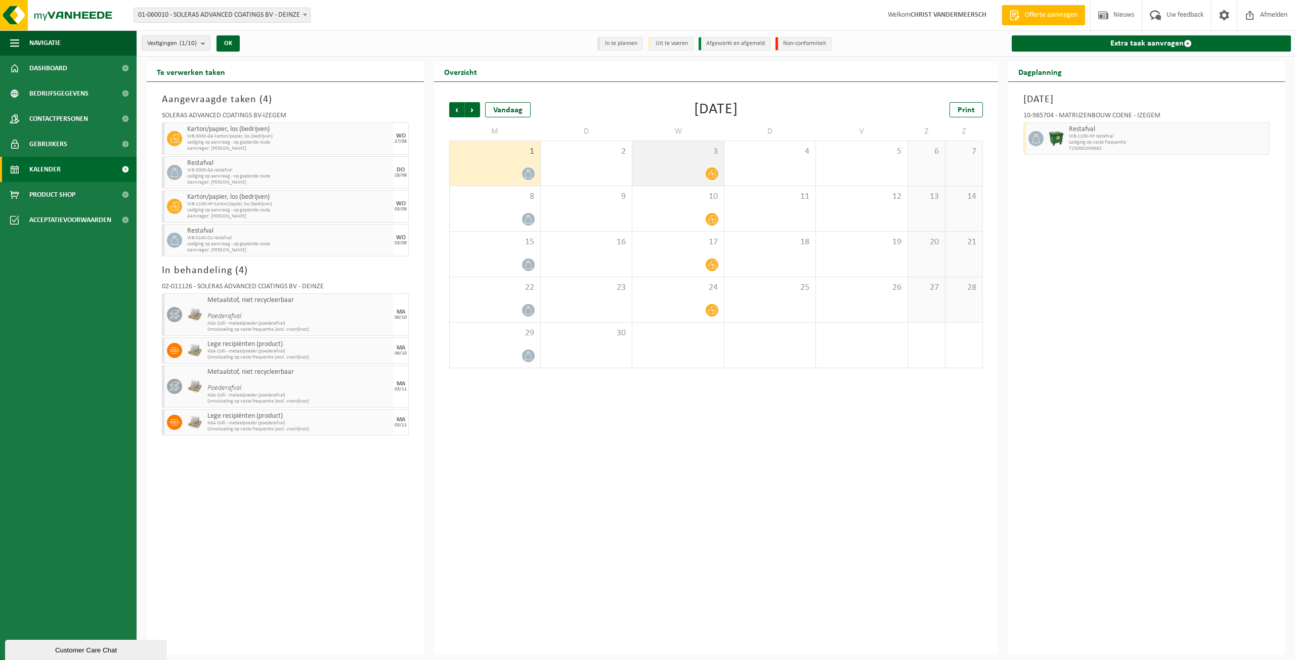
click at [703, 172] on div at bounding box center [677, 174] width 81 height 14
click at [530, 172] on icon at bounding box center [528, 173] width 9 height 9
